Goal: Navigation & Orientation: Find specific page/section

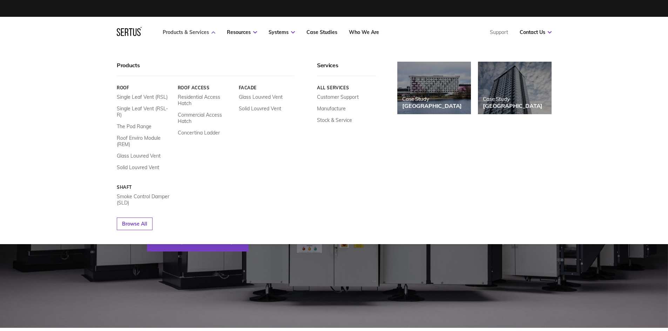
click at [212, 32] on icon at bounding box center [213, 32] width 4 height 2
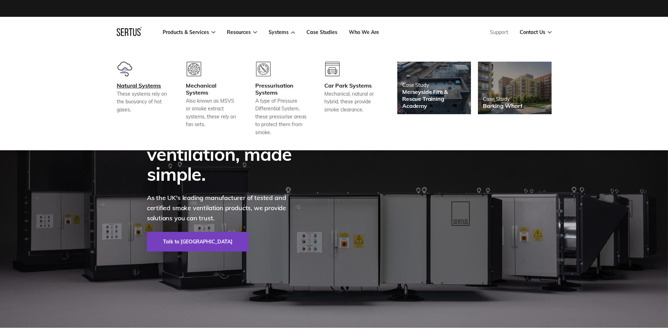
click at [133, 88] on div "Natural Systems" at bounding box center [143, 85] width 52 height 7
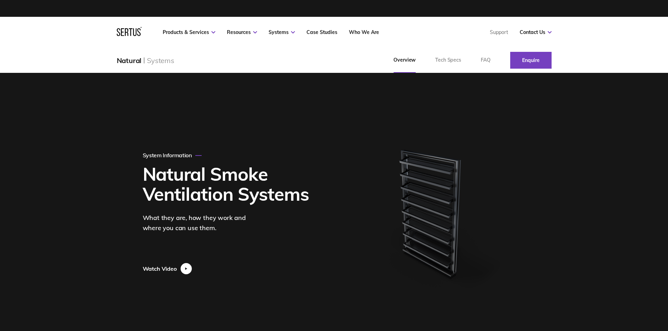
click at [188, 269] on div at bounding box center [186, 268] width 11 height 11
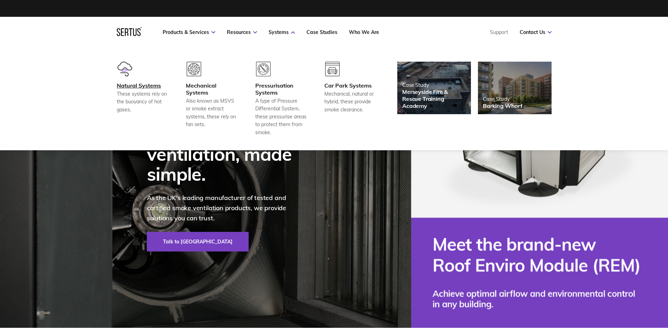
click at [136, 86] on div "Natural Systems" at bounding box center [143, 85] width 52 height 7
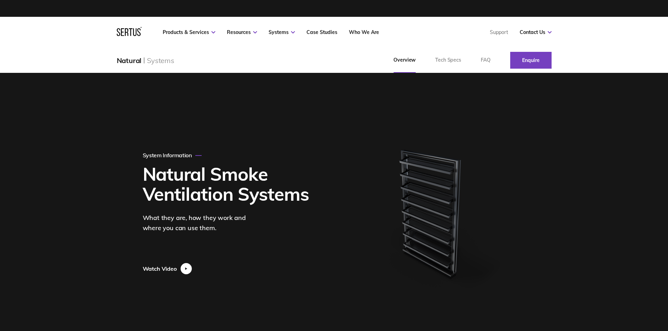
click at [187, 268] on icon at bounding box center [186, 268] width 2 height 3
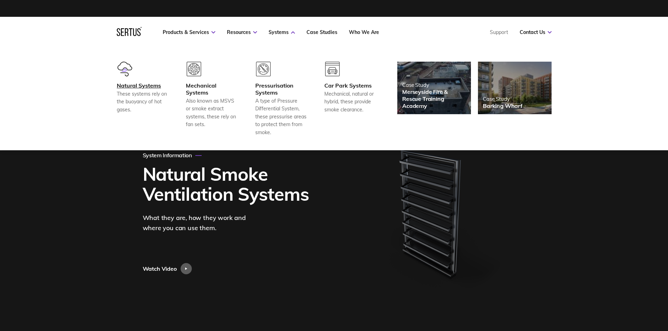
click at [138, 88] on div "Natural Systems" at bounding box center [143, 85] width 52 height 7
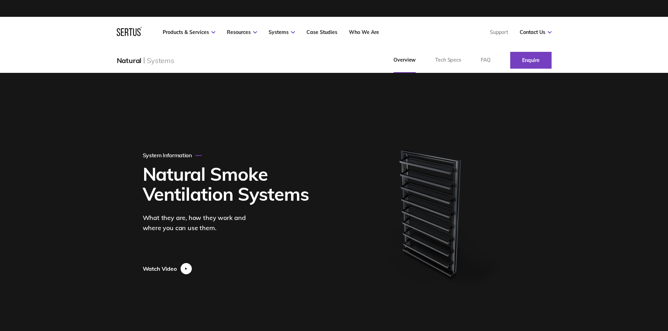
click at [188, 269] on div at bounding box center [186, 268] width 11 height 11
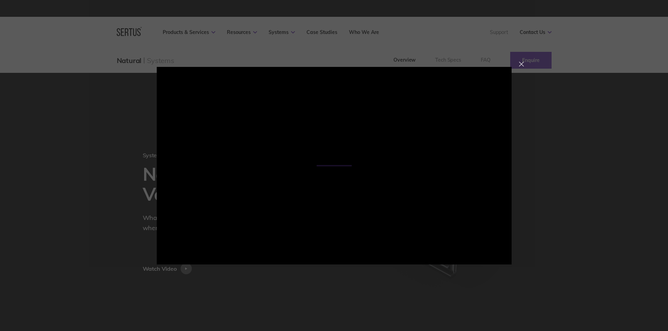
click at [520, 63] on div at bounding box center [521, 64] width 5 height 5
